Goal: Task Accomplishment & Management: Complete application form

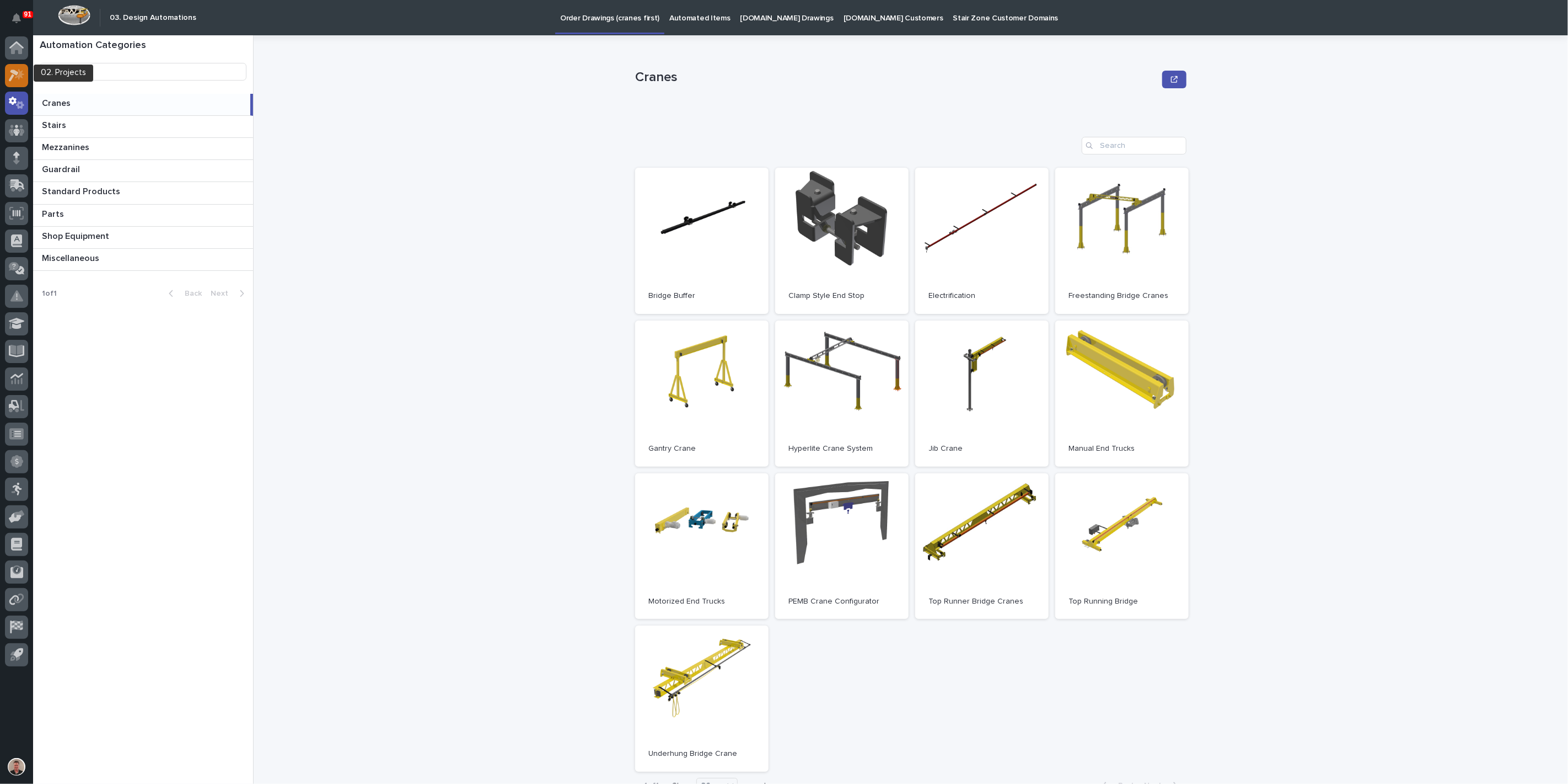
click at [19, 75] on icon at bounding box center [20, 74] width 9 height 11
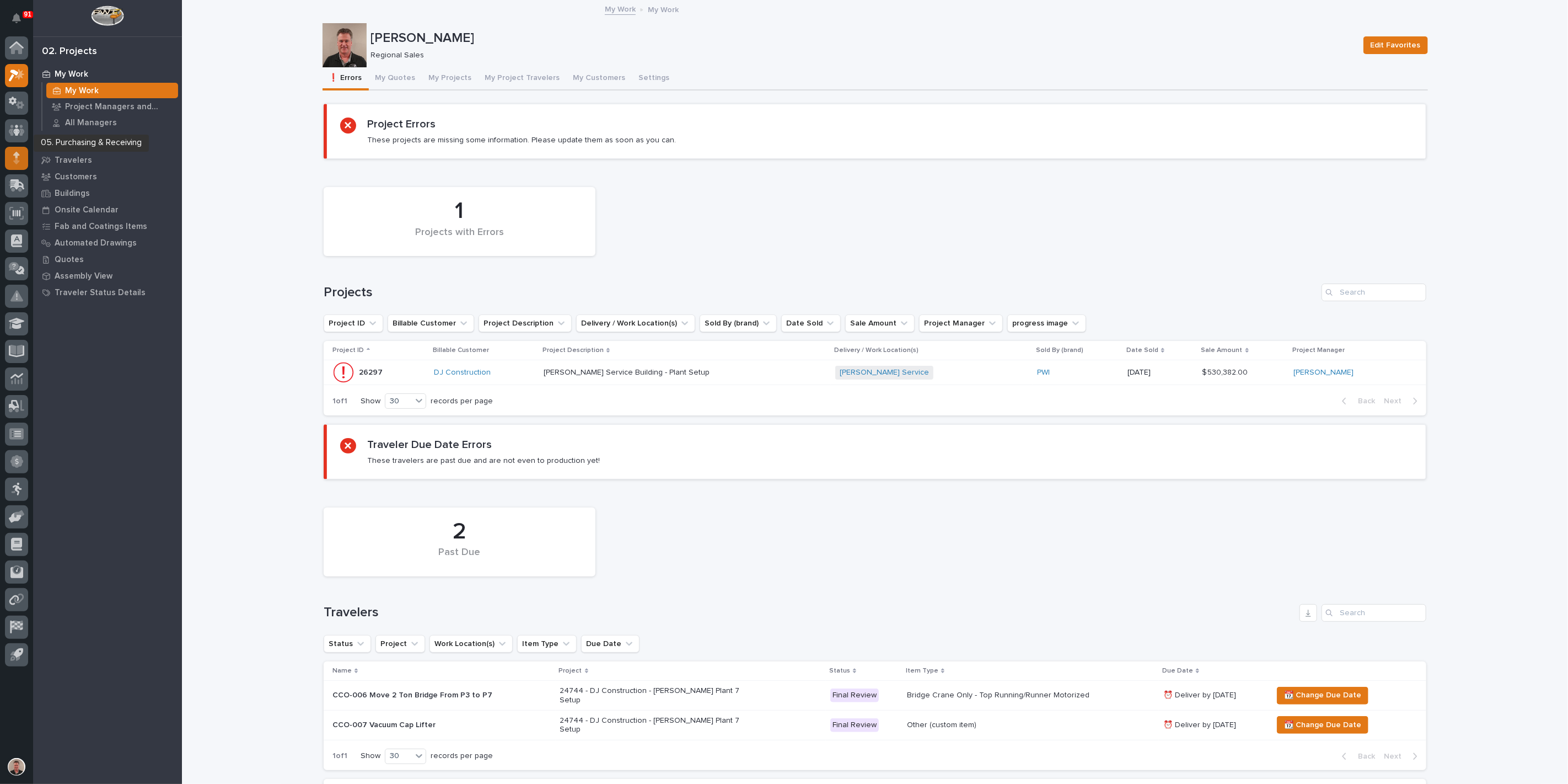
click at [13, 157] on icon at bounding box center [16, 158] width 7 height 12
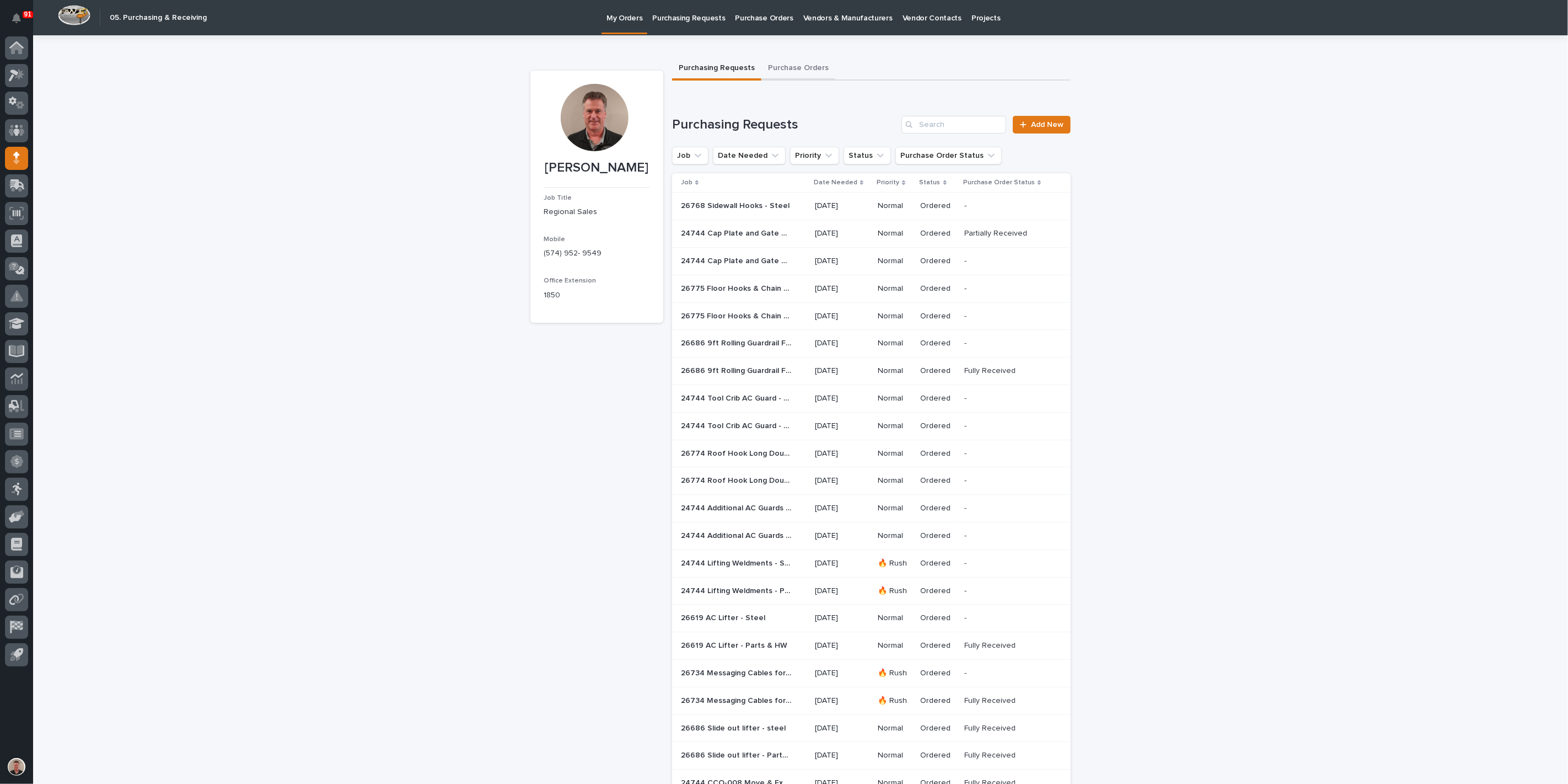
click at [813, 73] on button "Purchase Orders" at bounding box center [799, 68] width 74 height 23
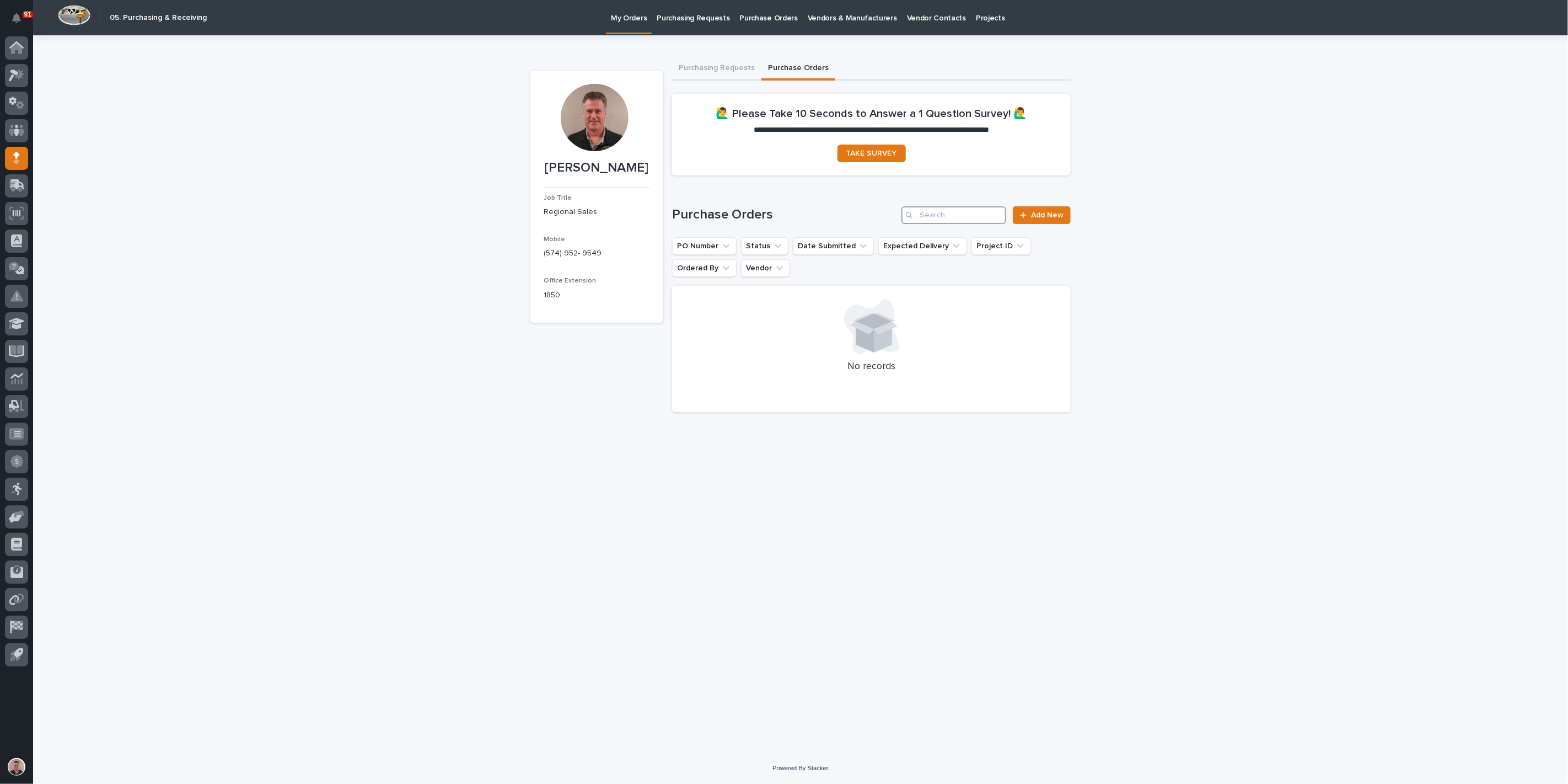
click at [953, 224] on input "Search" at bounding box center [954, 215] width 104 height 18
type input "a"
type input "cap"
click at [1017, 248] on icon "Project ID" at bounding box center [1020, 246] width 7 height 4
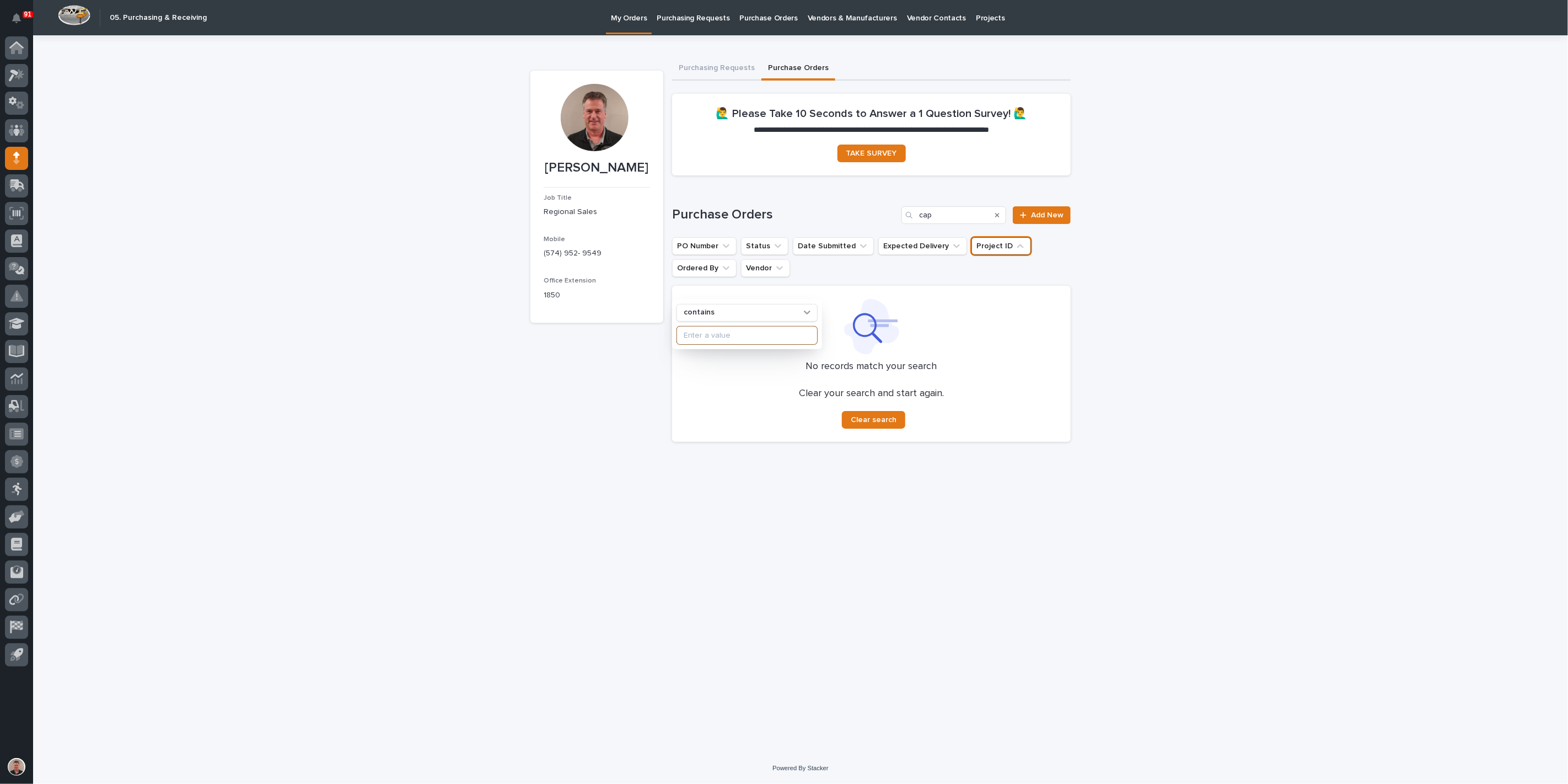
click at [732, 344] on input at bounding box center [746, 335] width 140 height 18
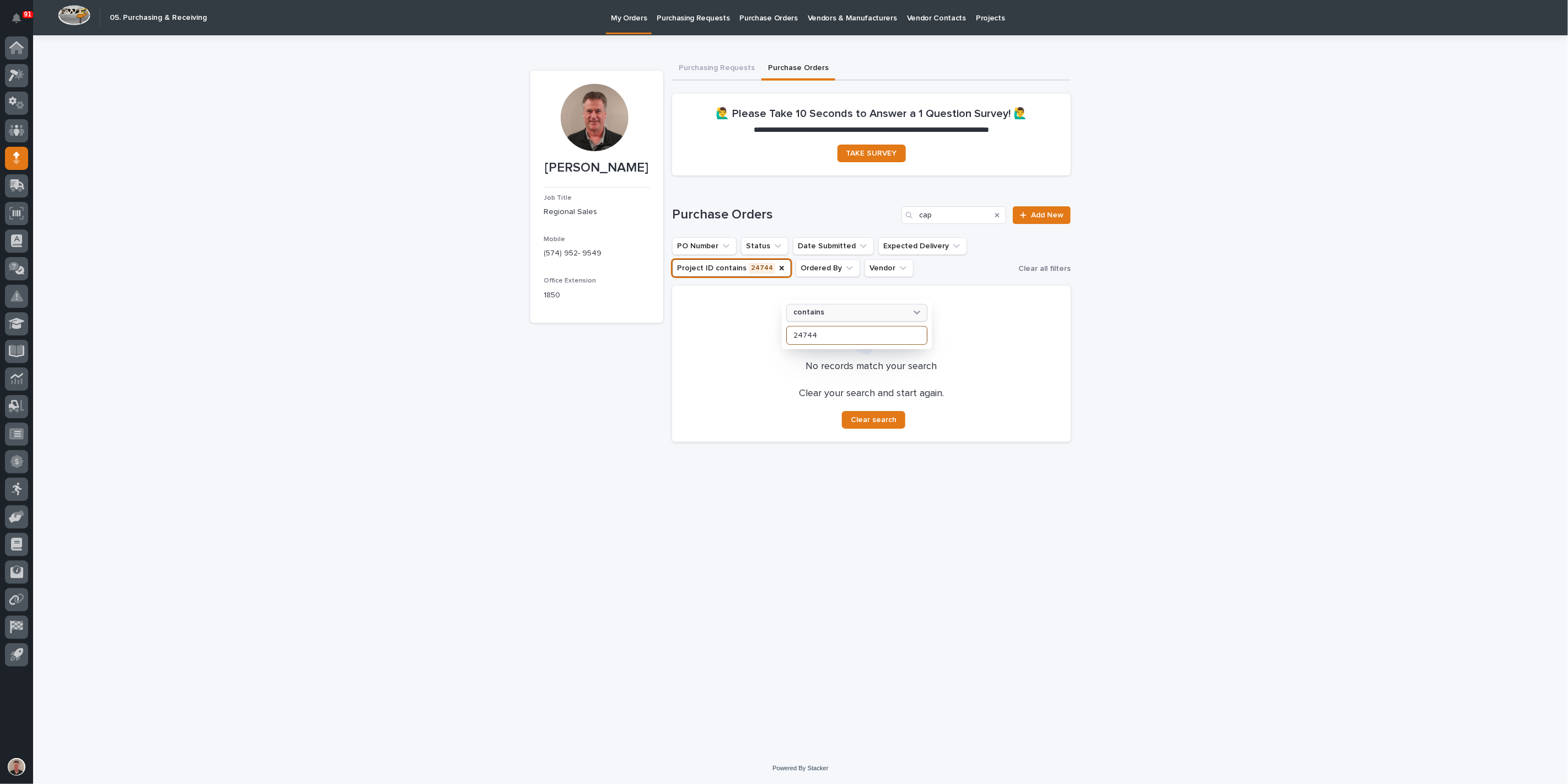
type input "24744"
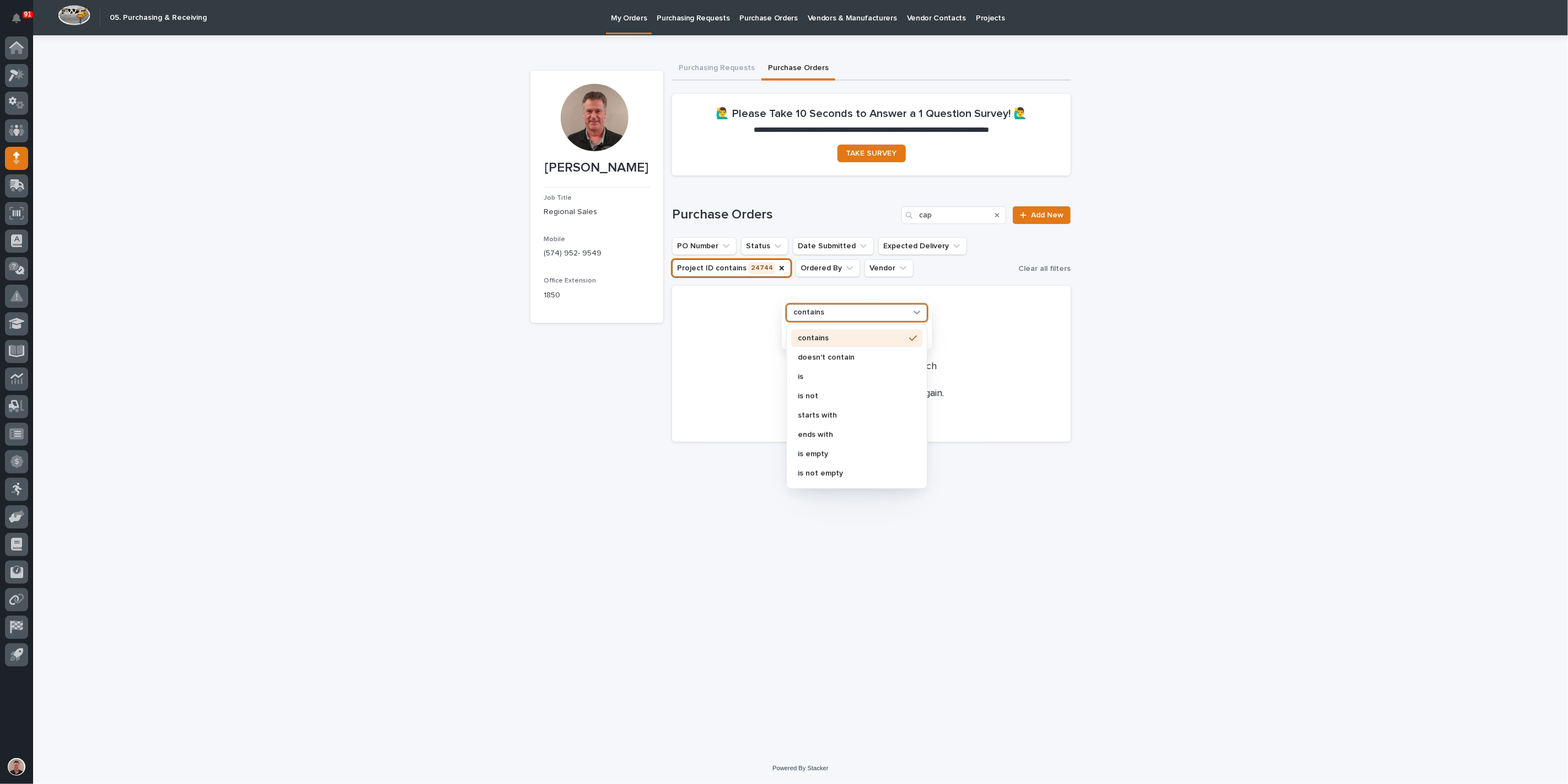
click at [874, 318] on div "contains" at bounding box center [850, 313] width 122 height 11
click at [858, 342] on p "contains" at bounding box center [851, 338] width 107 height 8
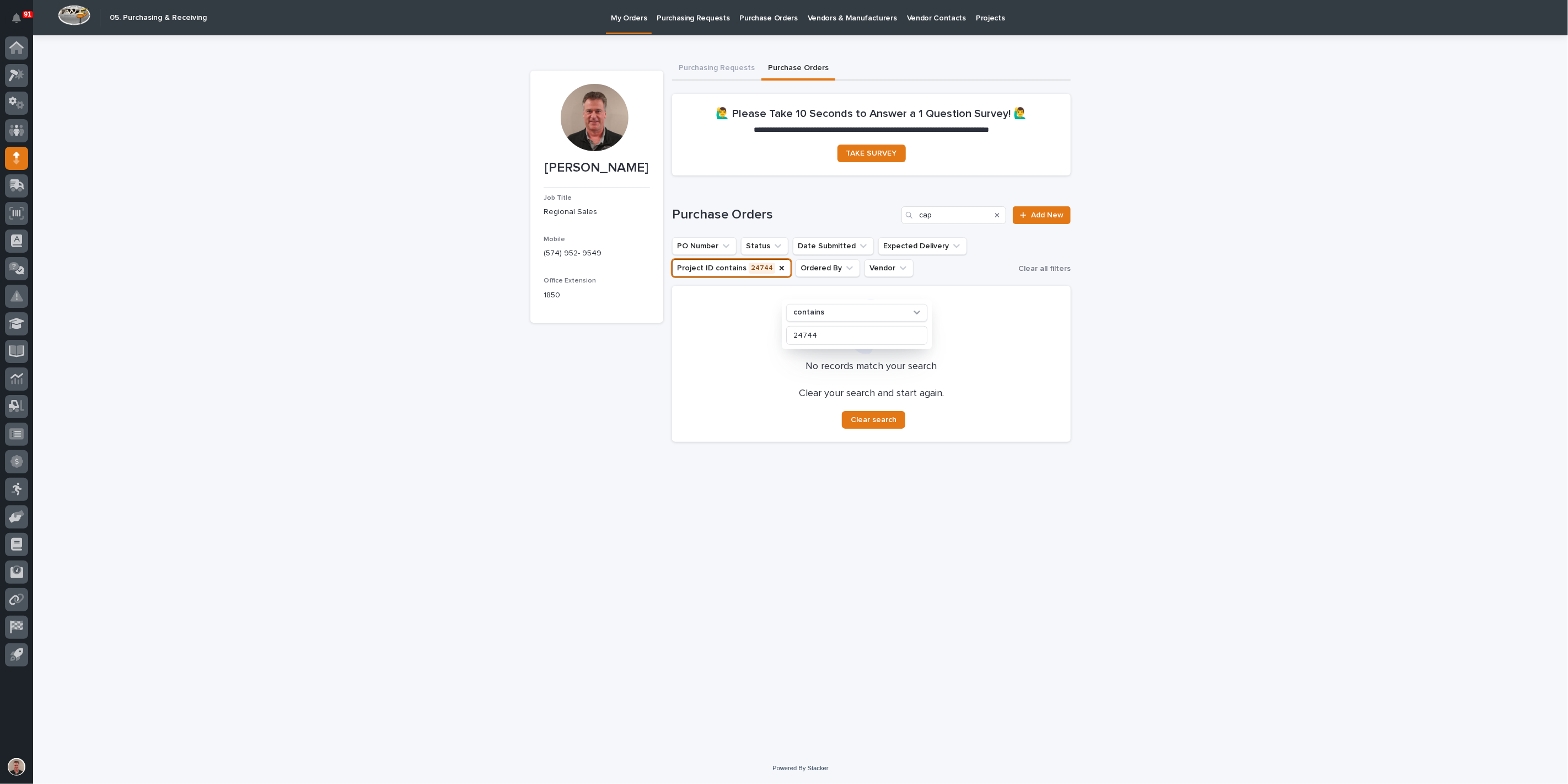
click at [984, 279] on ul "PO Number Status Date Submitted Expected Delivery Project ID contains 24744 con…" at bounding box center [842, 257] width 347 height 44
click at [897, 274] on icon "Vendor" at bounding box center [903, 268] width 11 height 11
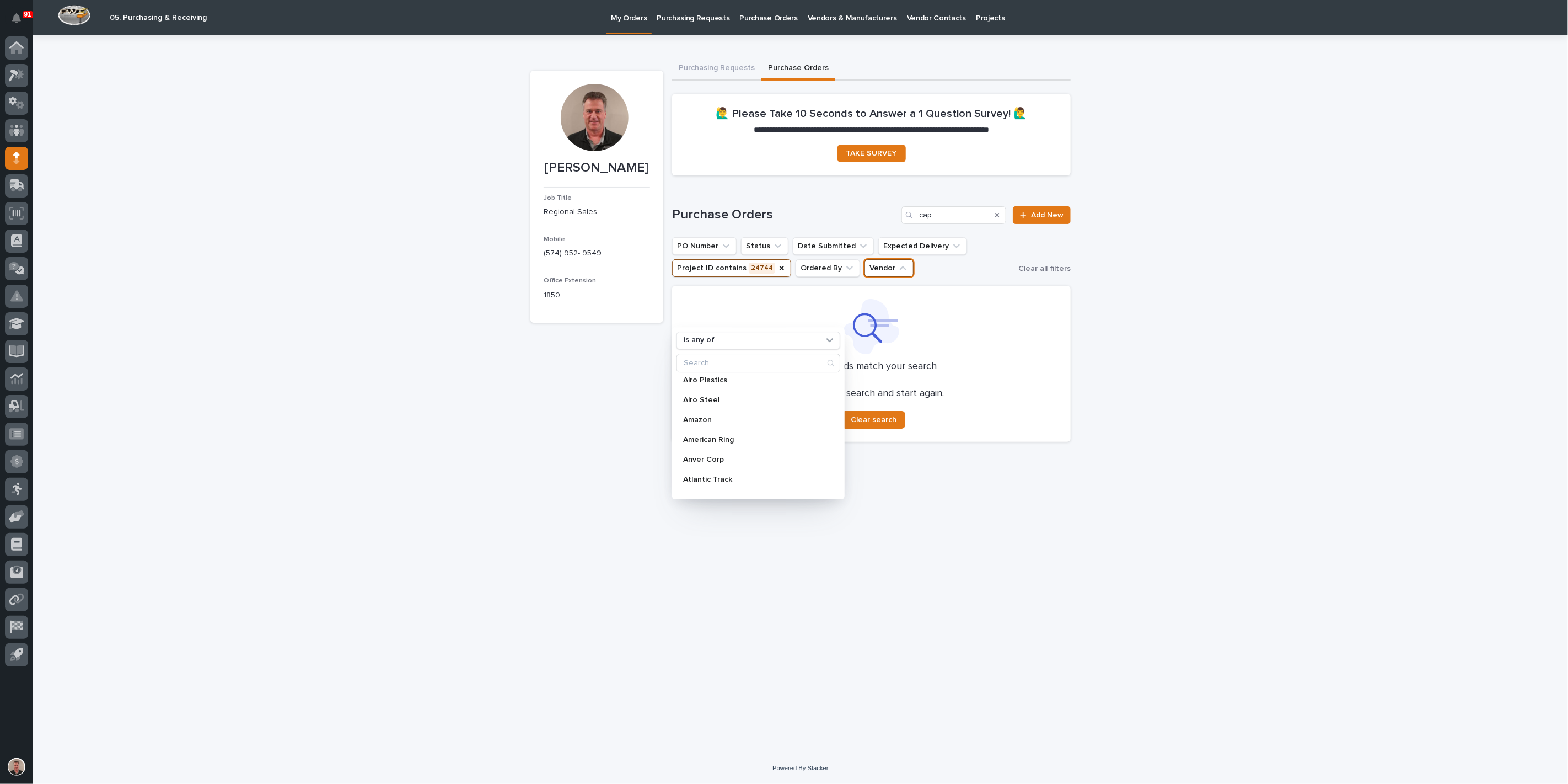
scroll to position [61, 0]
click at [745, 447] on p "Anver Corp" at bounding box center [752, 443] width 140 height 8
click at [965, 279] on ul "PO Number Status Date Submitted Expected Delivery Project ID contains 24744 Ord…" at bounding box center [842, 257] width 347 height 44
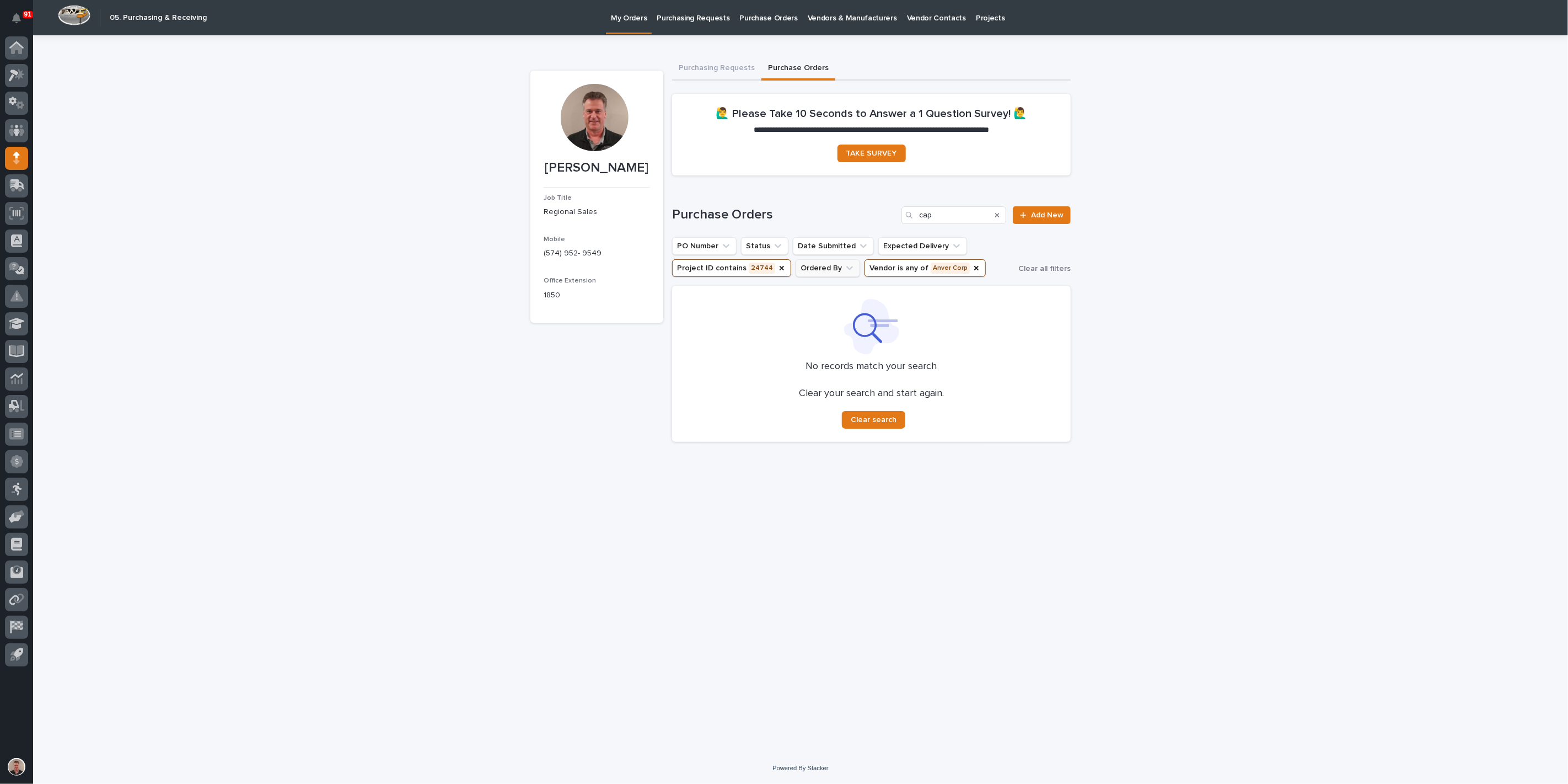
click at [860, 277] on button "Ordered By" at bounding box center [828, 268] width 65 height 18
click at [976, 361] on p "Arlyn Miller" at bounding box center [999, 357] width 125 height 8
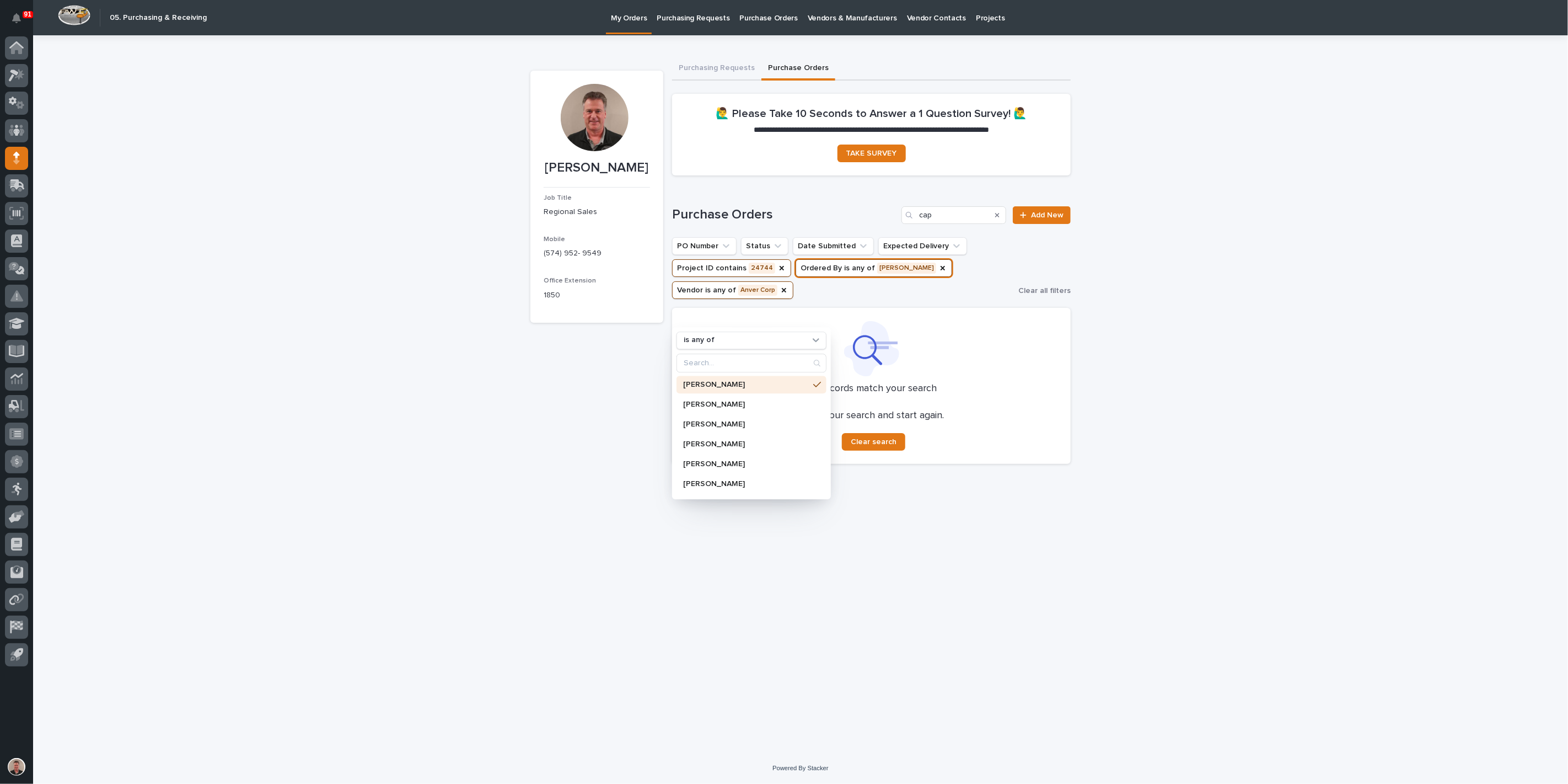
click at [761, 389] on p "Arlyn Miller" at bounding box center [746, 385] width 125 height 8
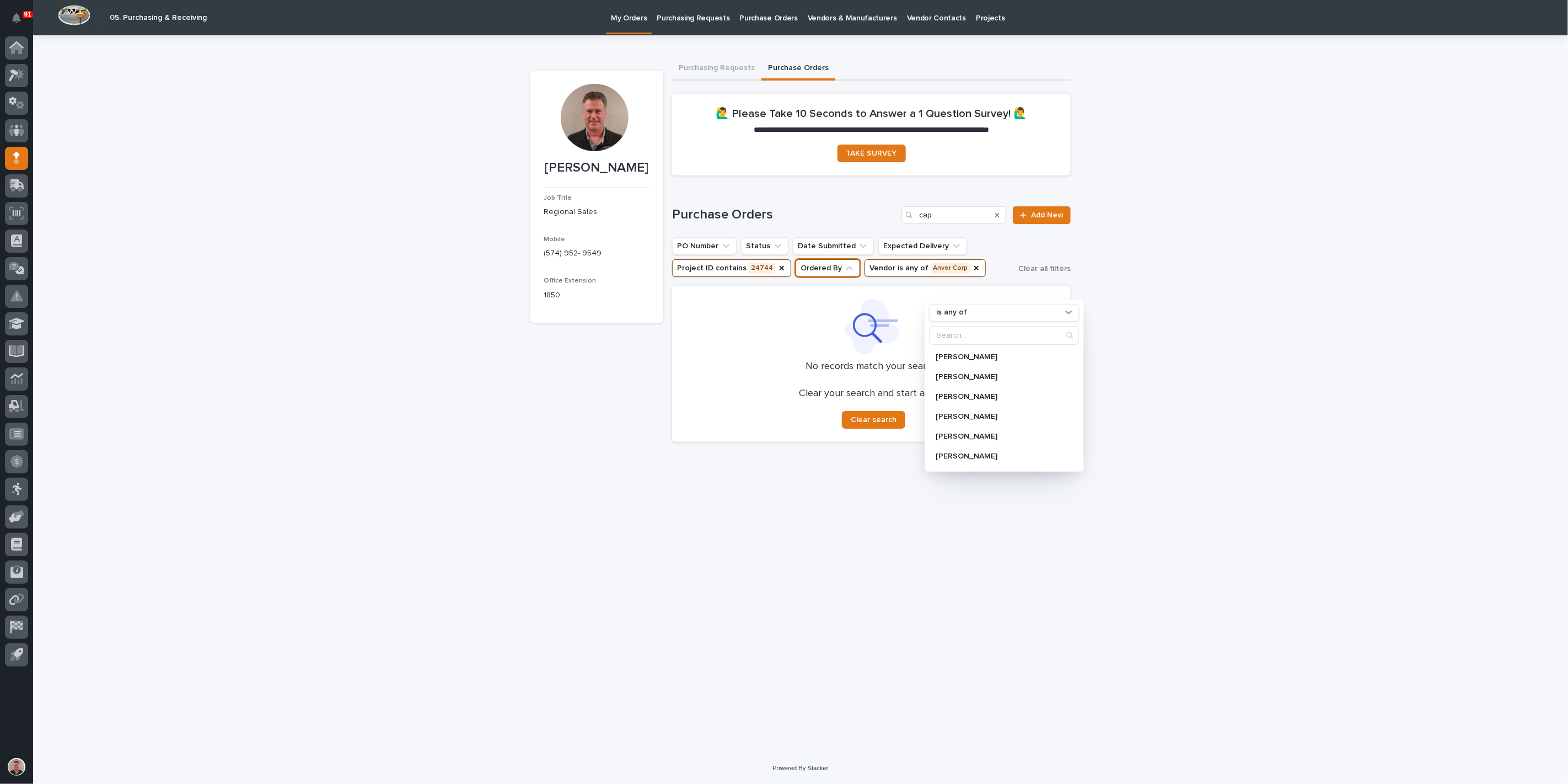
click at [1125, 323] on div "**********" at bounding box center [801, 393] width 1535 height 717
click at [1138, 313] on div "**********" at bounding box center [801, 393] width 1535 height 717
click at [995, 218] on icon "Search" at bounding box center [997, 215] width 5 height 5
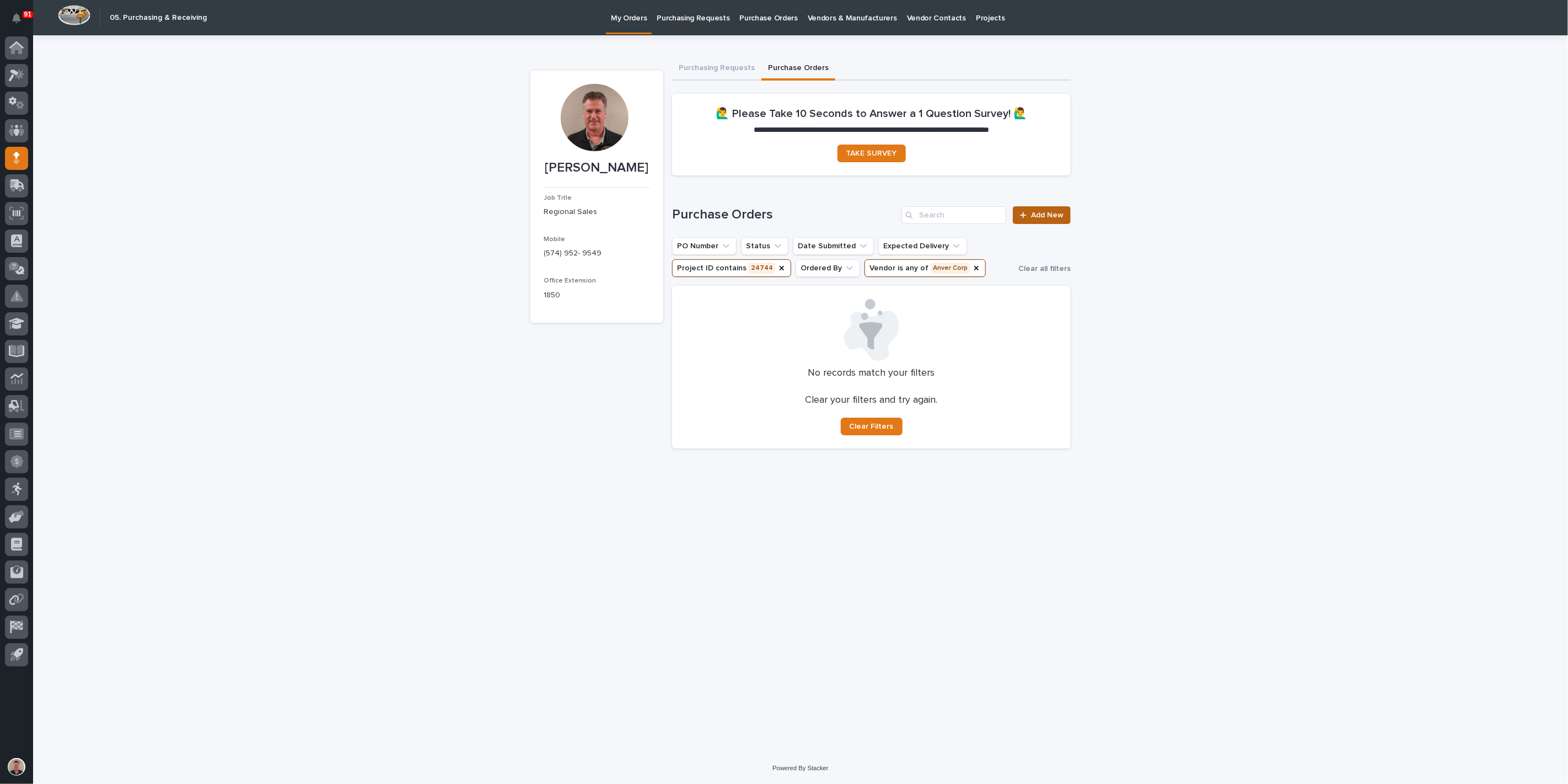
click at [1040, 219] on span "Add New" at bounding box center [1048, 215] width 32 height 8
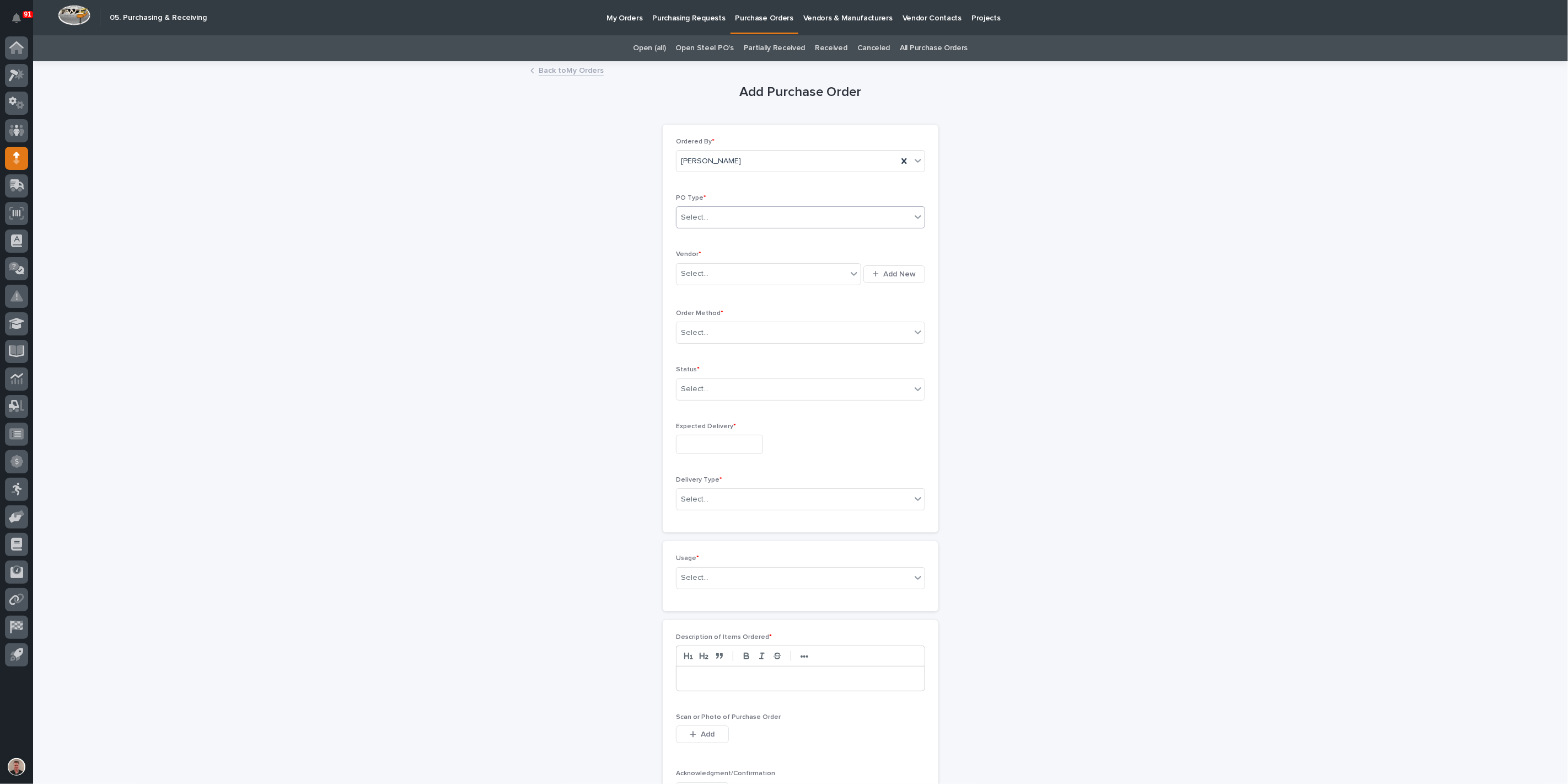
click at [728, 227] on div "Select..." at bounding box center [793, 217] width 235 height 18
click at [1078, 207] on div "Loading... Saving… Loading... Saving… Add Purchase Order Loading... Saving… Loa…" at bounding box center [801, 562] width 1535 height 998
click at [19, 162] on icon at bounding box center [16, 158] width 7 height 12
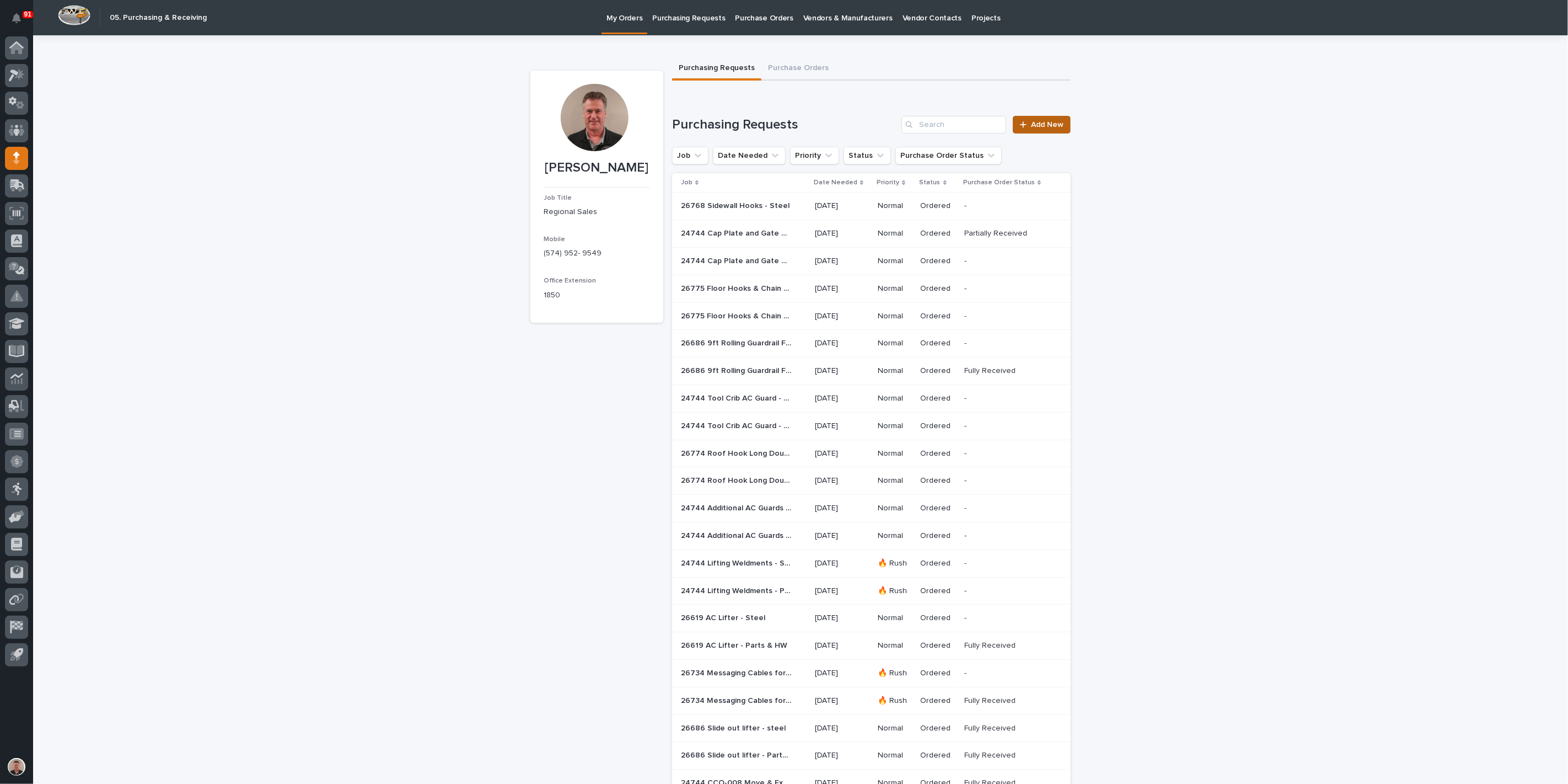
click at [1031, 128] on span "Add New" at bounding box center [1048, 124] width 32 height 8
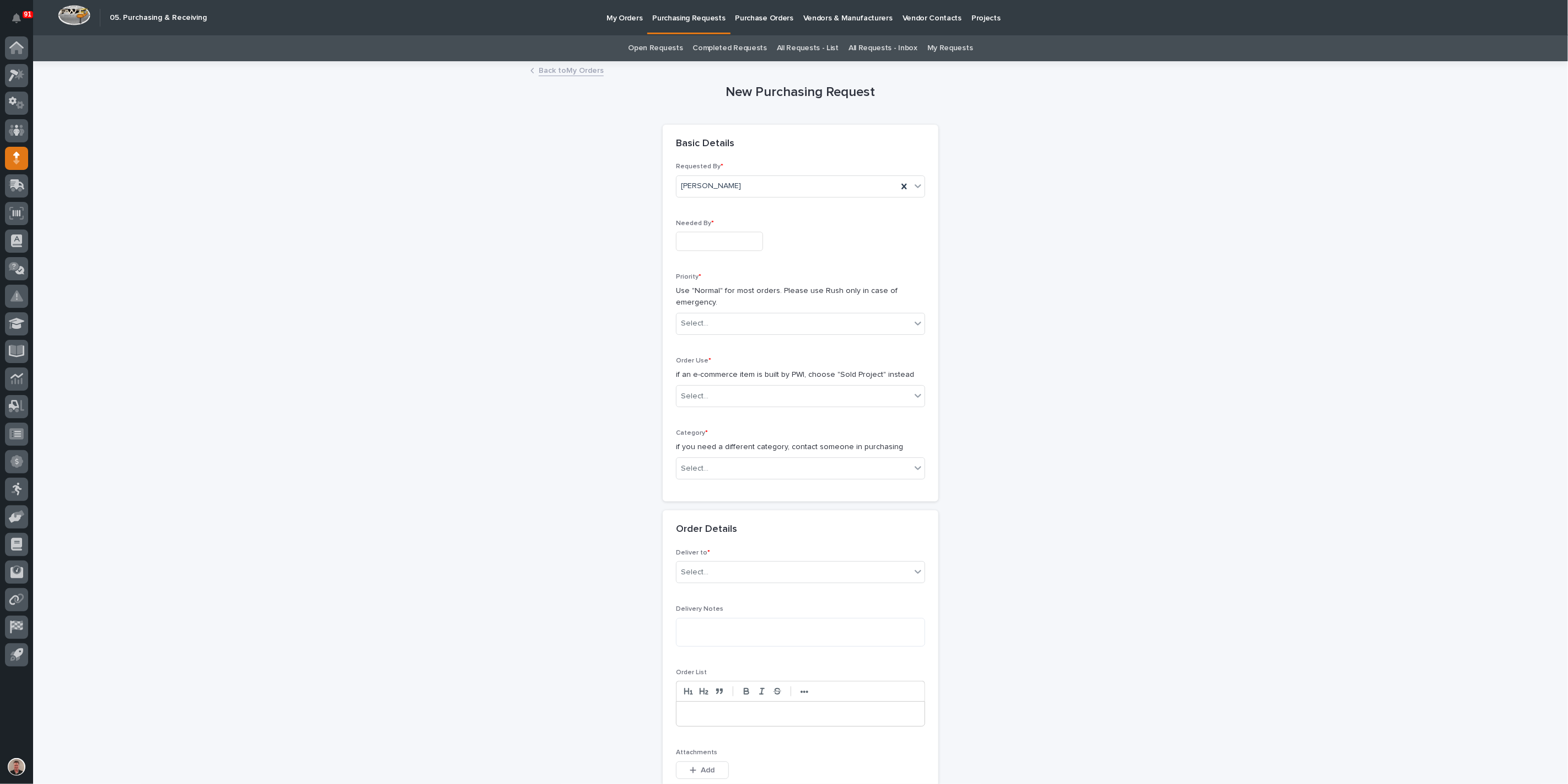
click at [692, 251] on input "text" at bounding box center [720, 241] width 87 height 19
click at [765, 198] on div "22" at bounding box center [772, 205] width 15 height 15
type input "**********"
click at [708, 330] on div "Select..." at bounding box center [694, 323] width 28 height 11
click at [708, 436] on div "Normal" at bounding box center [796, 436] width 241 height 19
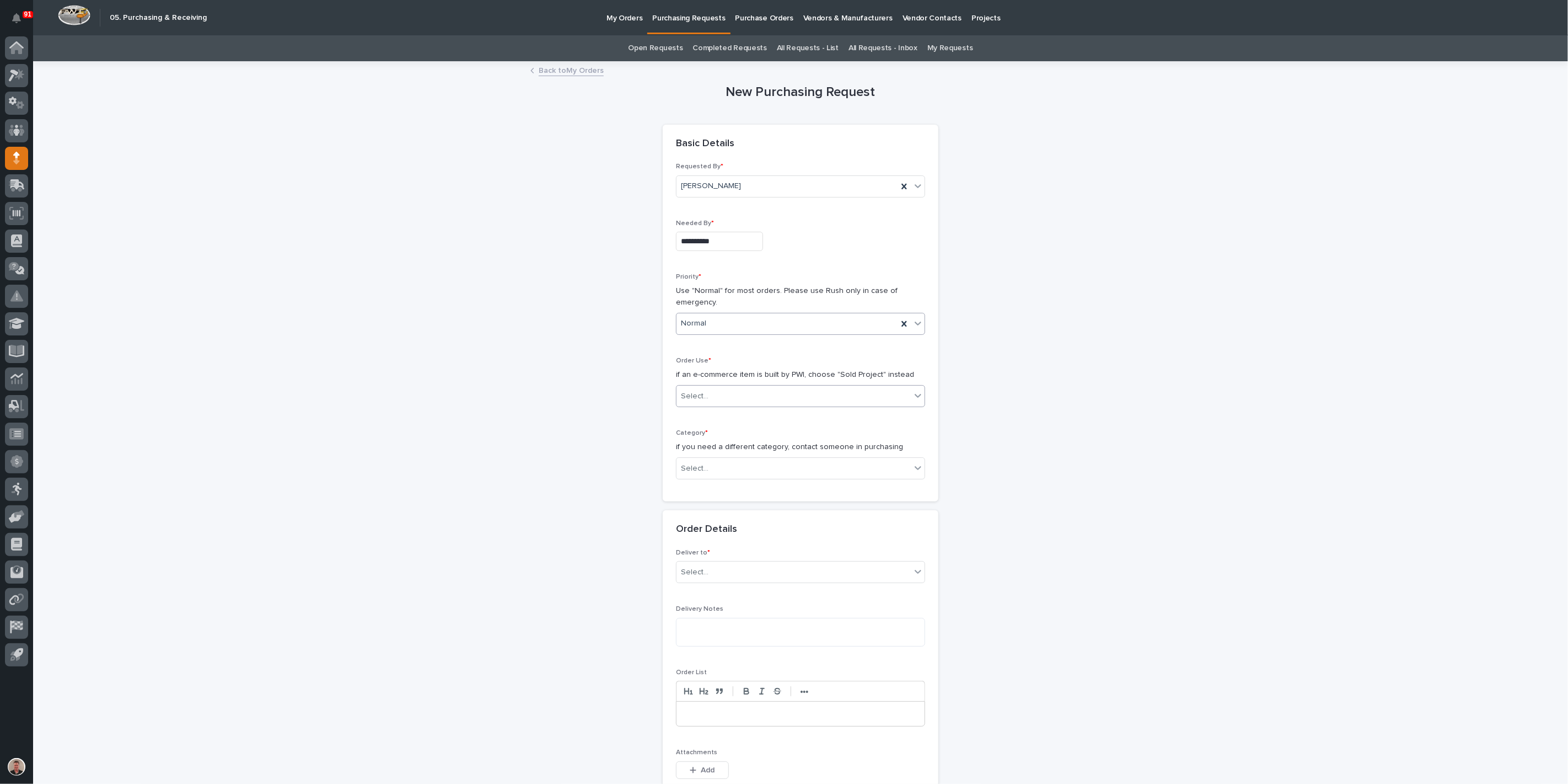
click at [708, 402] on div "Select..." at bounding box center [694, 396] width 28 height 11
click at [709, 495] on div "Sold Project" at bounding box center [796, 497] width 241 height 19
click at [715, 478] on div "Select..." at bounding box center [793, 468] width 235 height 18
click at [711, 725] on div "Steel" at bounding box center [796, 731] width 241 height 19
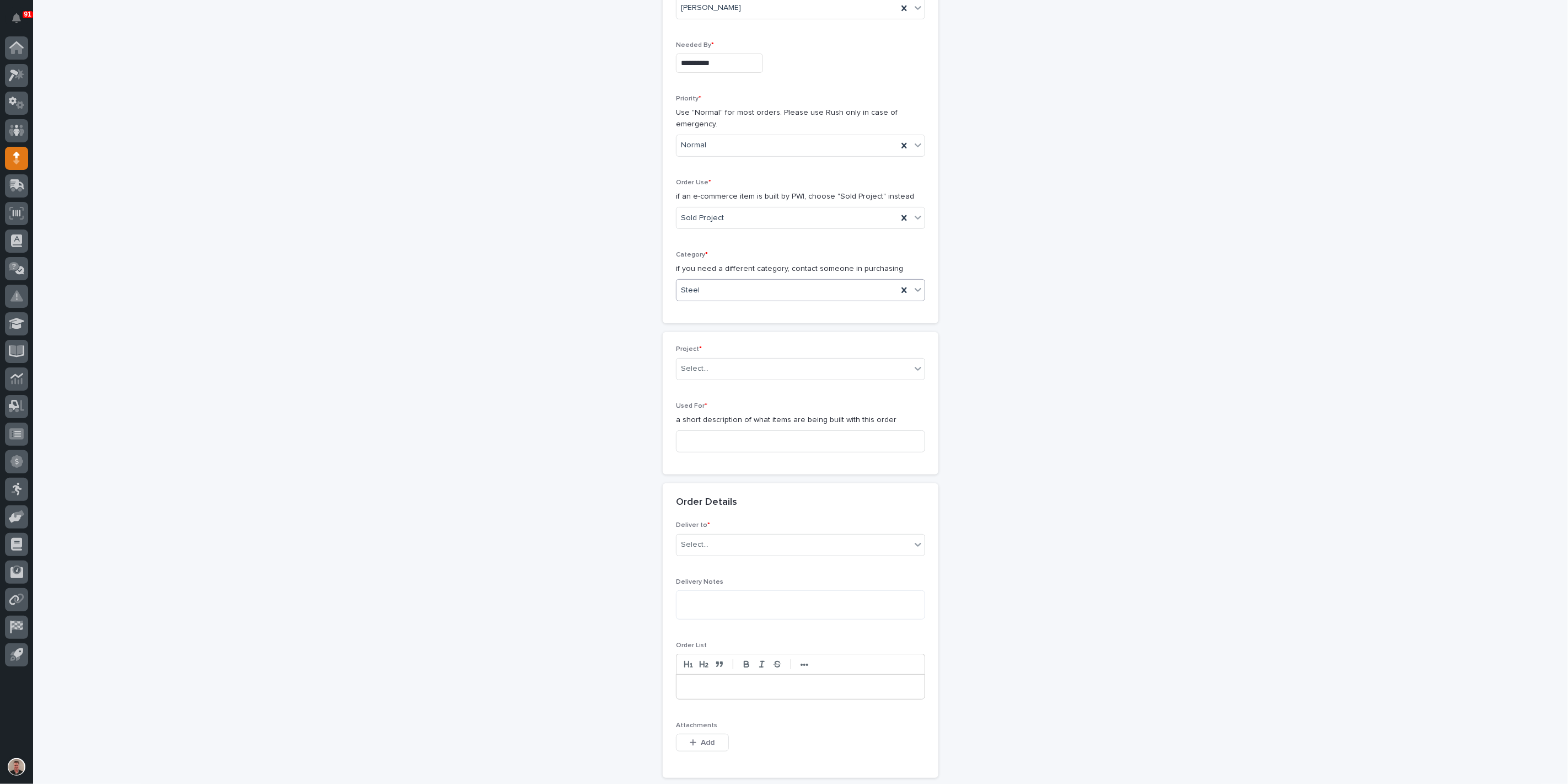
scroll to position [183, 0]
click at [731, 373] on div "Select..." at bounding box center [793, 363] width 235 height 18
type input "*****"
click at [731, 508] on div "24744 - DJ Construction - Brinkley Plant 7 Setup" at bounding box center [796, 505] width 241 height 19
click at [724, 447] on input at bounding box center [801, 435] width 249 height 22
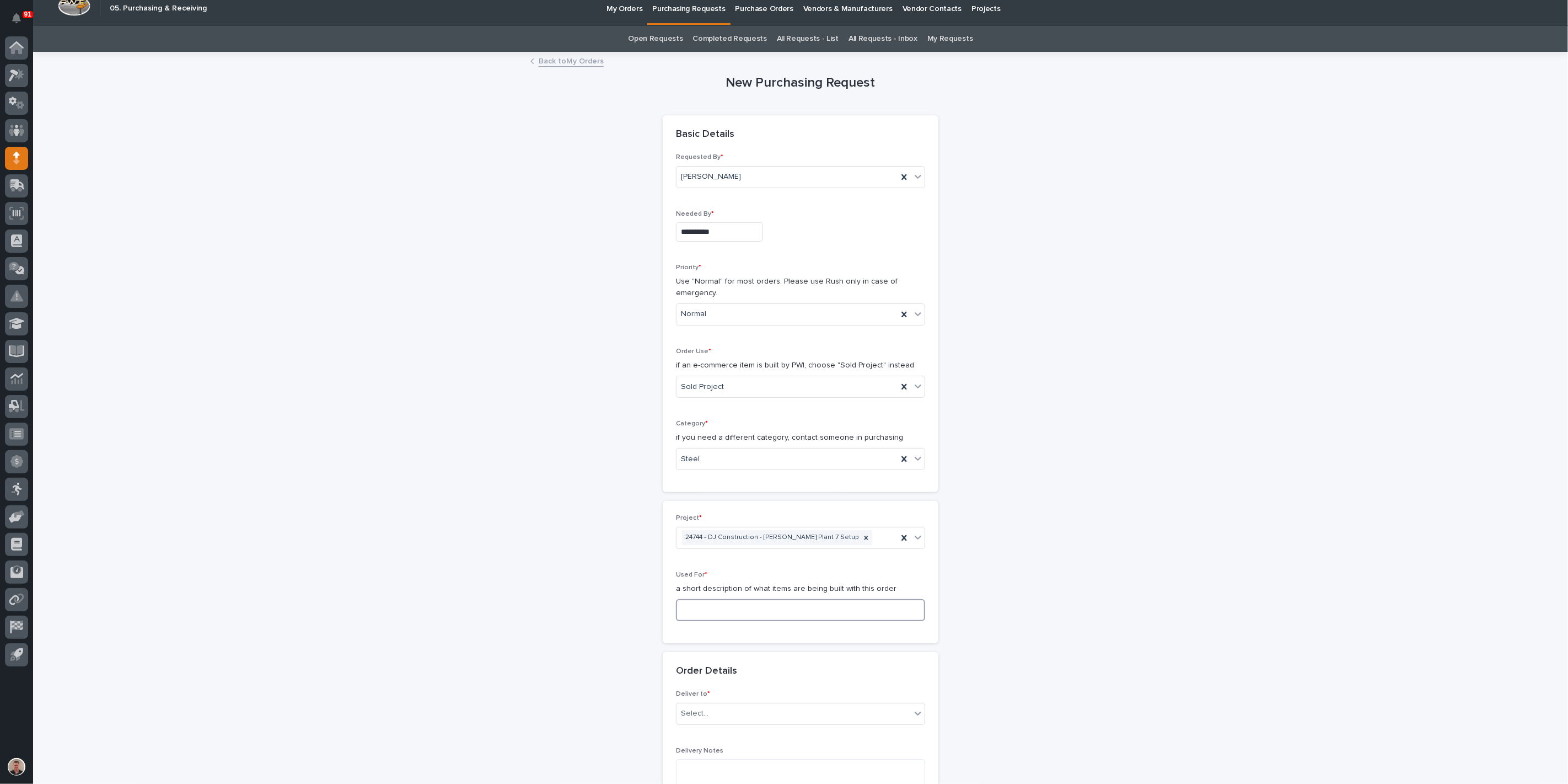
scroll to position [0, 0]
